Goal: Information Seeking & Learning: Check status

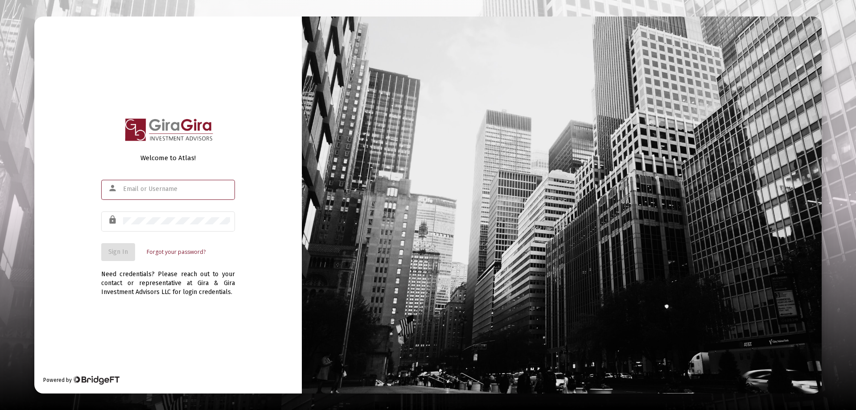
click at [150, 189] on input "text" at bounding box center [176, 188] width 107 height 7
type input "[PERSON_NAME][EMAIL_ADDRESS][DOMAIN_NAME]"
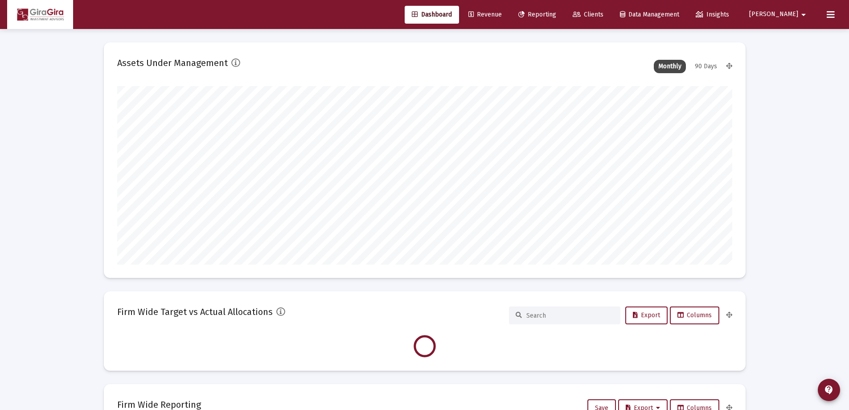
scroll to position [178, 331]
type input "[DATE]"
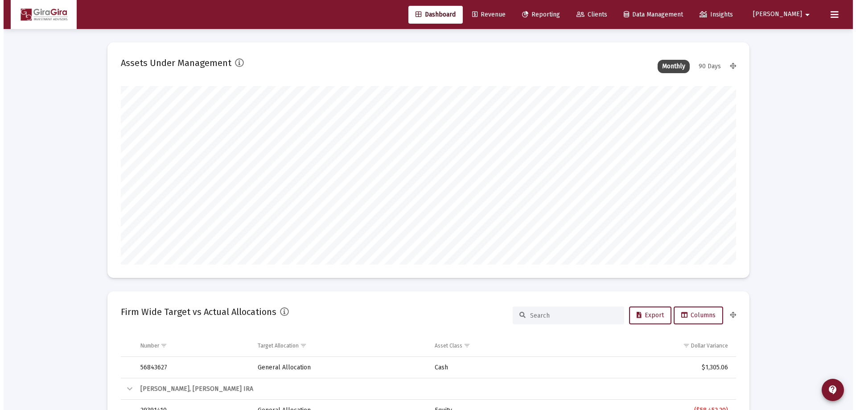
scroll to position [178, 288]
click at [556, 14] on span "Reporting" at bounding box center [538, 15] width 38 height 8
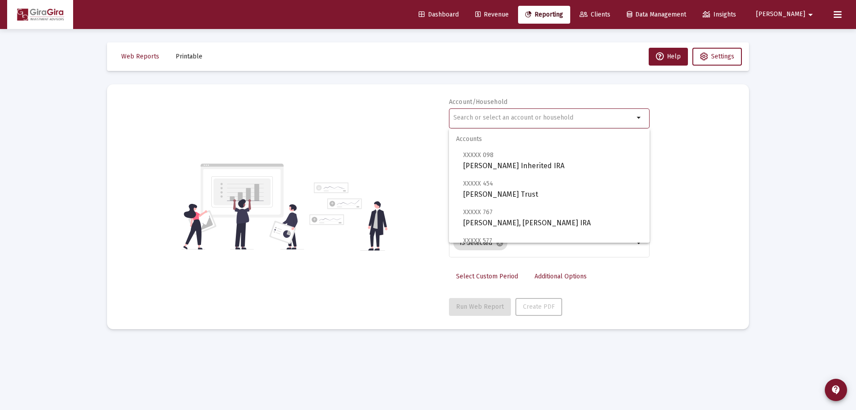
click at [466, 117] on input "text" at bounding box center [543, 117] width 181 height 7
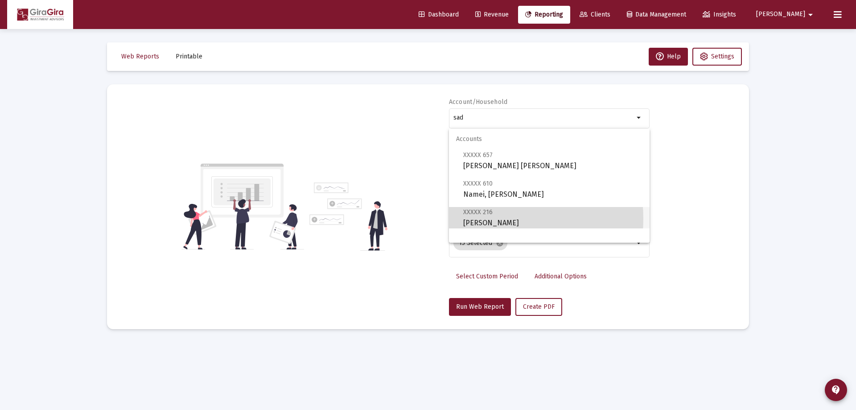
click at [486, 218] on span "XXXXX 216 [PERSON_NAME]" at bounding box center [552, 217] width 179 height 22
type input "[PERSON_NAME]"
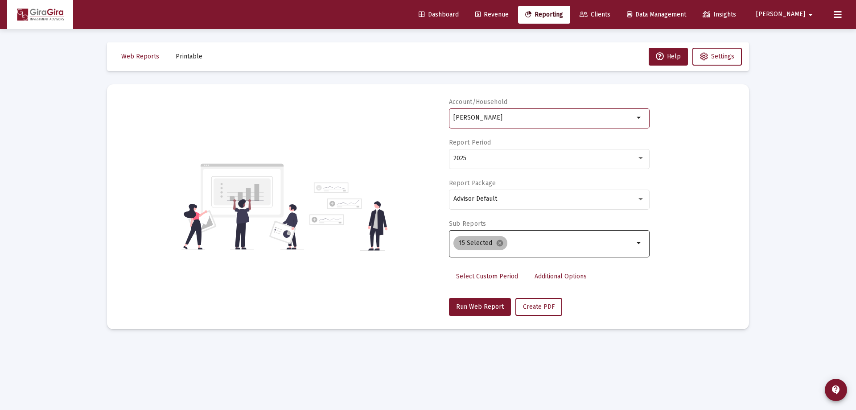
click at [498, 241] on mat-icon "cancel" at bounding box center [500, 243] width 8 height 8
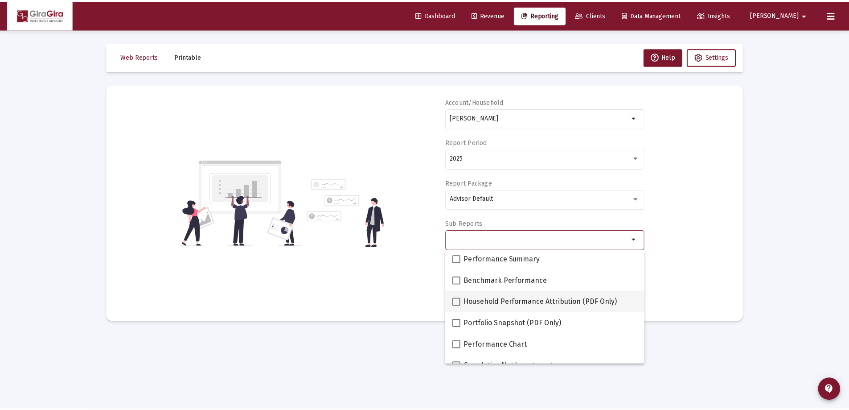
scroll to position [89, 0]
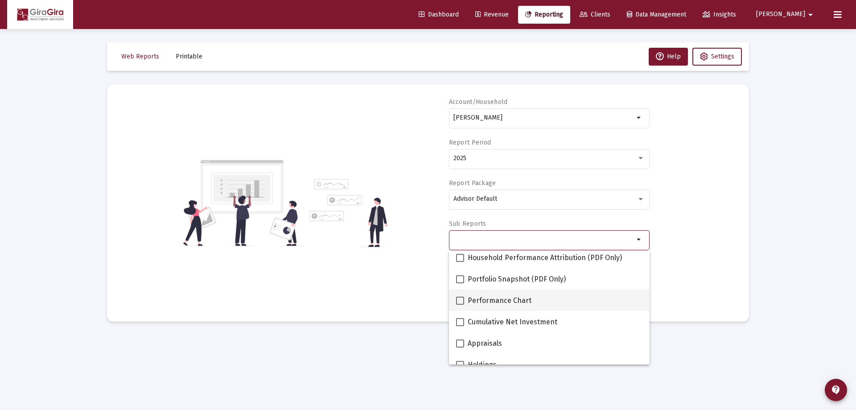
click at [459, 301] on span at bounding box center [460, 300] width 8 height 8
click at [460, 305] on input "Performance Chart" at bounding box center [460, 305] width 0 height 0
checkbox input "true"
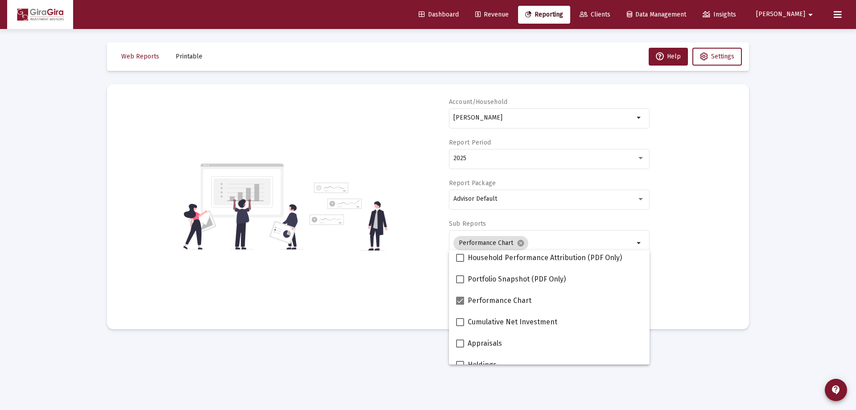
drag, startPoint x: 719, startPoint y: 254, endPoint x: 712, endPoint y: 255, distance: 7.3
click at [717, 255] on div "Account/[PERSON_NAME] Report Period 2025 Report Package Advisor Default Sub Rep…" at bounding box center [427, 207] width 615 height 218
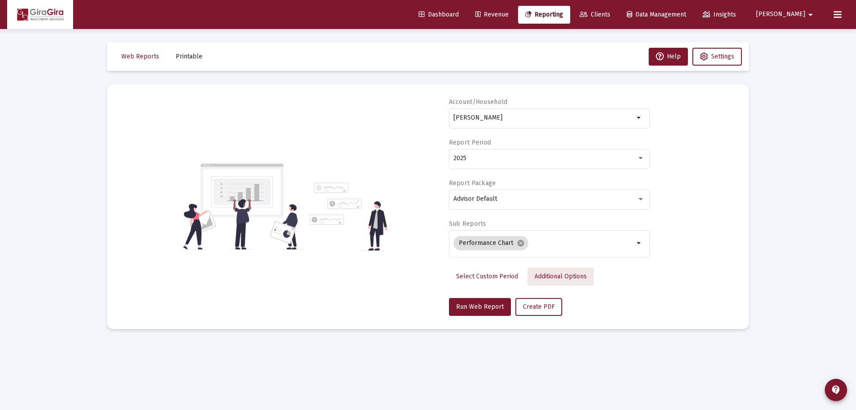
click at [555, 276] on span "Additional Options" at bounding box center [561, 276] width 52 height 8
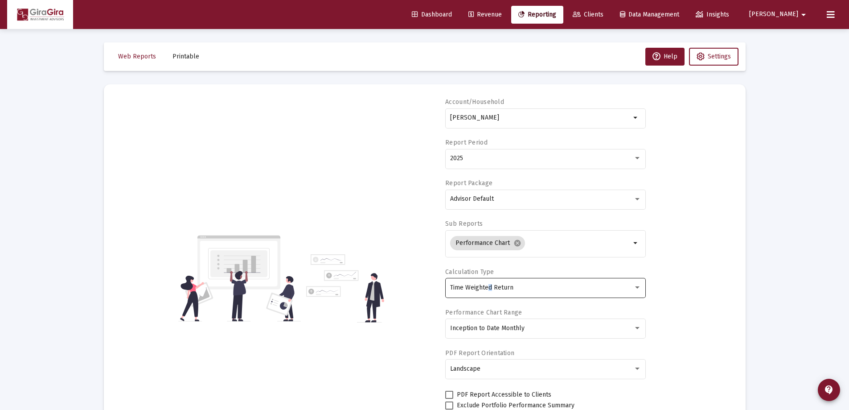
click at [490, 287] on span "Time Weighted Return" at bounding box center [481, 288] width 63 height 8
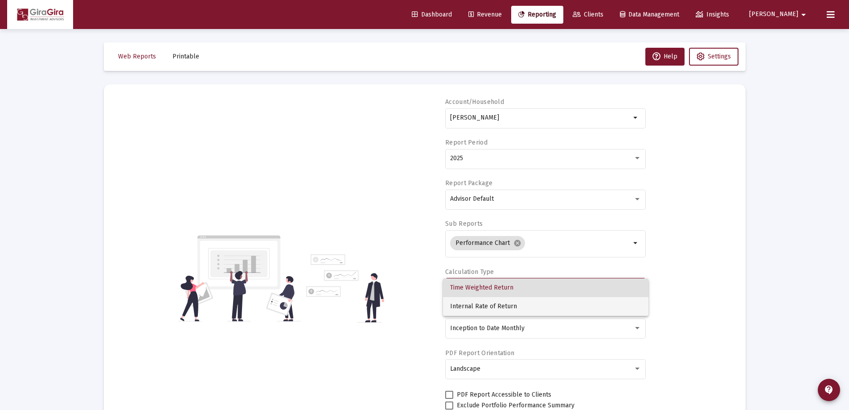
click at [483, 307] on span "Internal Rate of Return" at bounding box center [545, 306] width 191 height 19
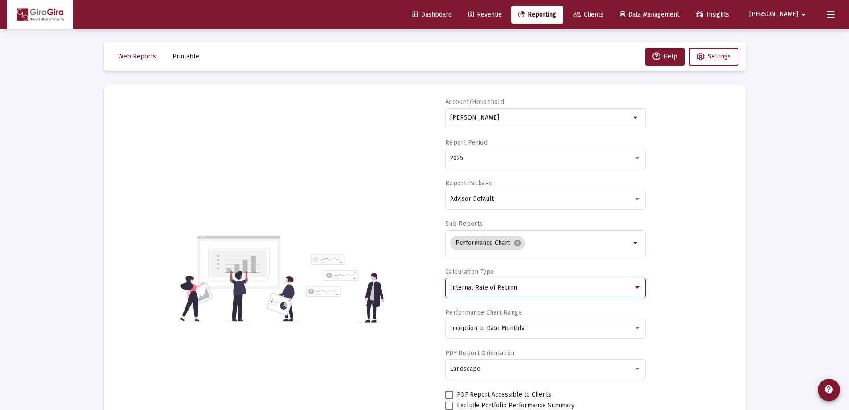
scroll to position [76, 0]
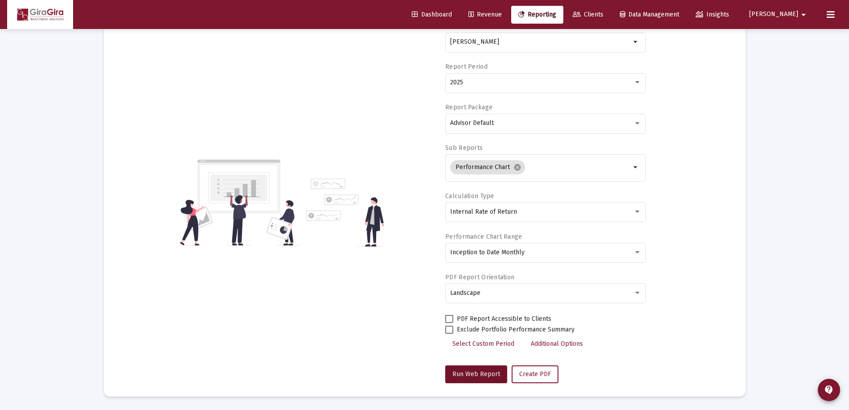
drag, startPoint x: 477, startPoint y: 370, endPoint x: 485, endPoint y: 362, distance: 11.0
click at [477, 370] on span "Run Web Report" at bounding box center [477, 374] width 48 height 8
select select "View all"
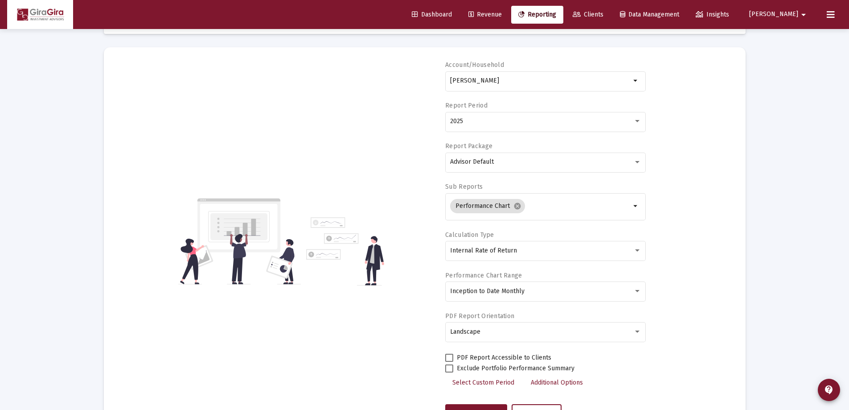
scroll to position [0, 0]
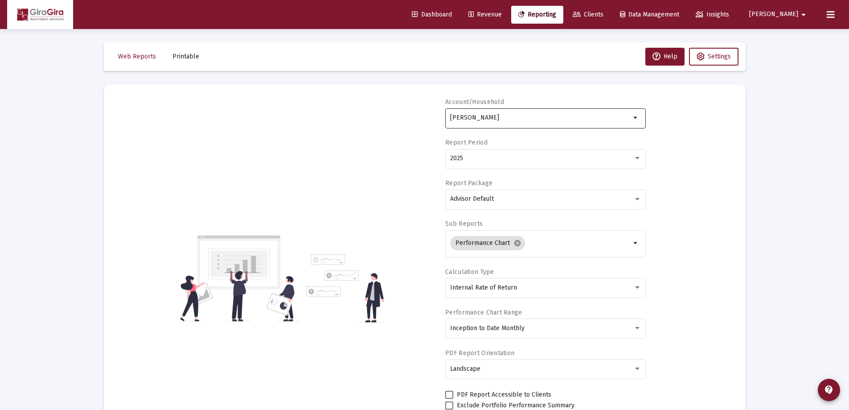
click at [455, 118] on input "[PERSON_NAME]" at bounding box center [540, 117] width 181 height 7
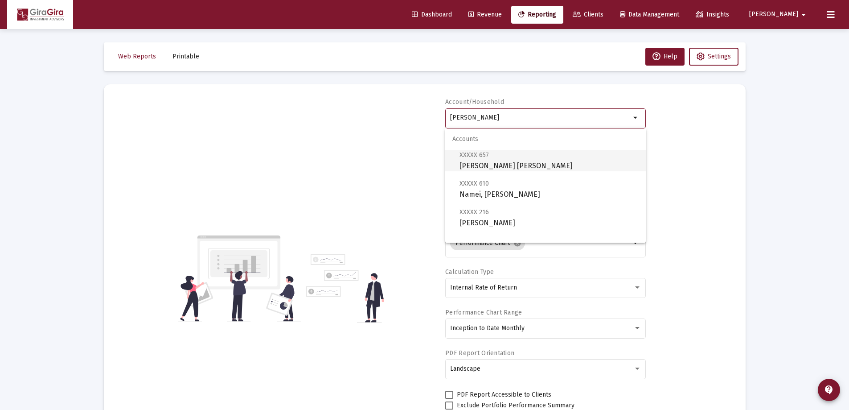
click at [496, 163] on span "XXXXX 657 [PERSON_NAME] [PERSON_NAME]" at bounding box center [549, 160] width 179 height 22
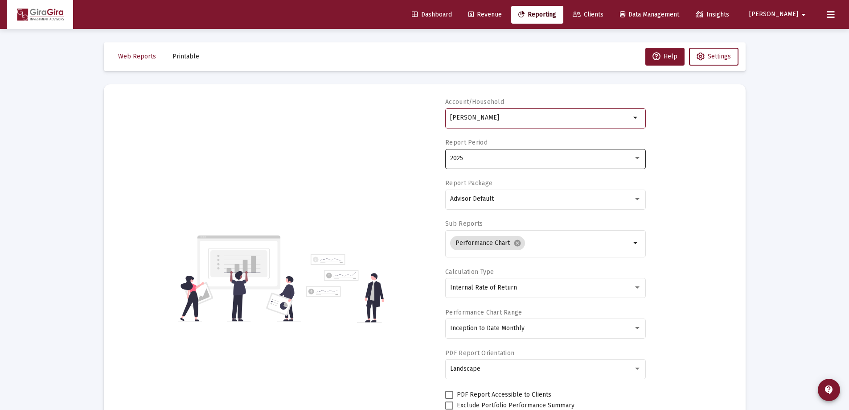
type input "[PERSON_NAME] [PERSON_NAME]"
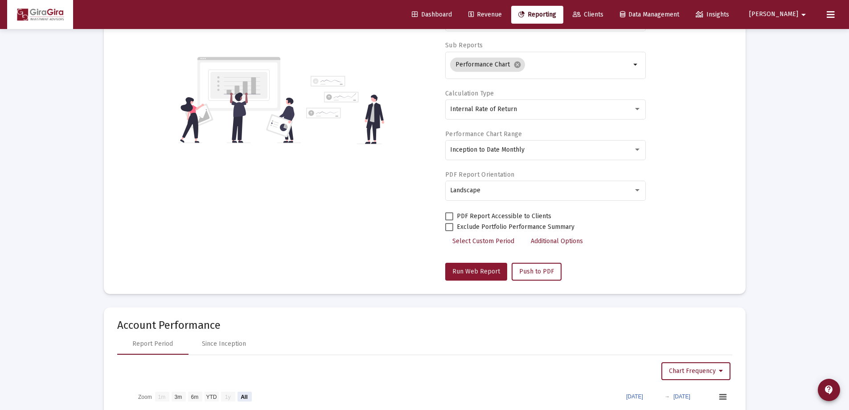
click at [482, 270] on span "Run Web Report" at bounding box center [477, 272] width 48 height 8
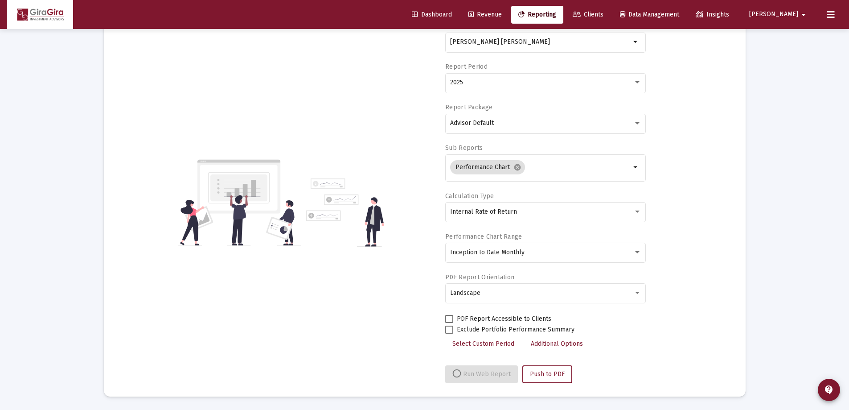
select select "View all"
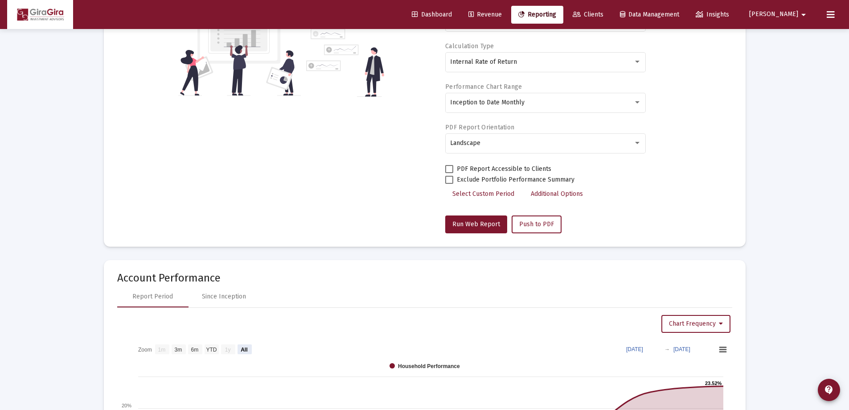
scroll to position [268, 0]
